Goal: Task Accomplishment & Management: Use online tool/utility

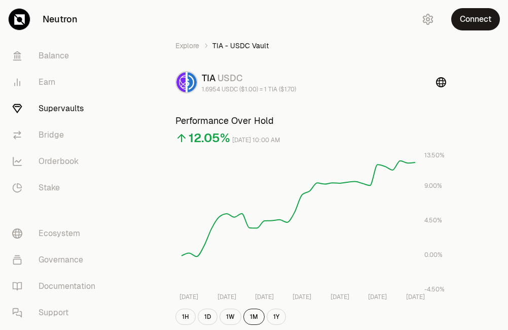
scroll to position [318, 0]
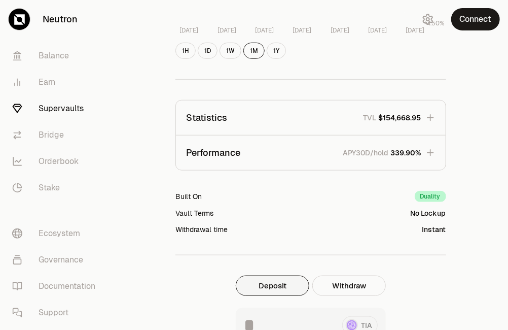
scroll to position [305, 0]
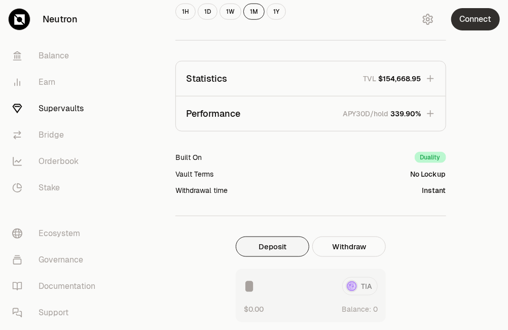
click at [462, 17] on button "Connect" at bounding box center [476, 19] width 49 height 22
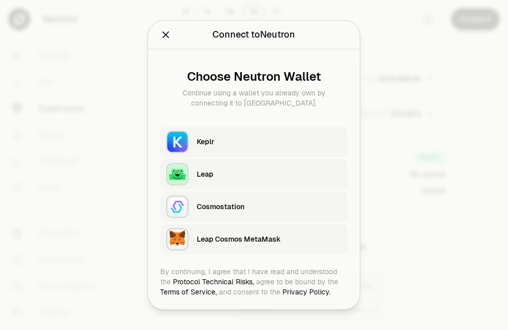
click at [259, 146] on div "Keplr" at bounding box center [269, 142] width 145 height 10
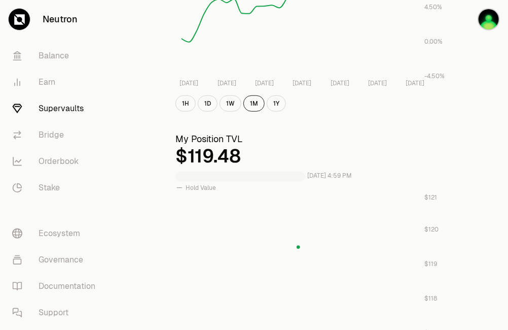
scroll to position [272, 0]
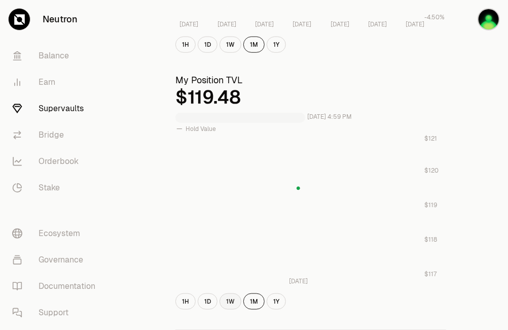
click at [225, 299] on button "1W" at bounding box center [231, 301] width 22 height 16
click at [229, 300] on button "1W" at bounding box center [231, 301] width 22 height 16
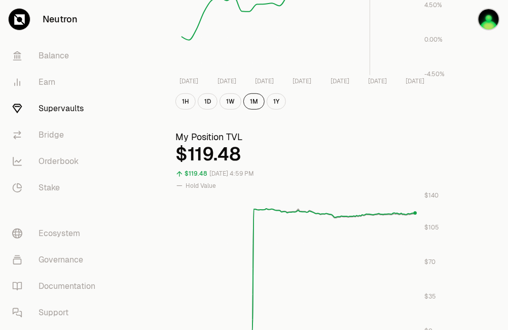
scroll to position [217, 0]
